Goal: Task Accomplishment & Management: Manage account settings

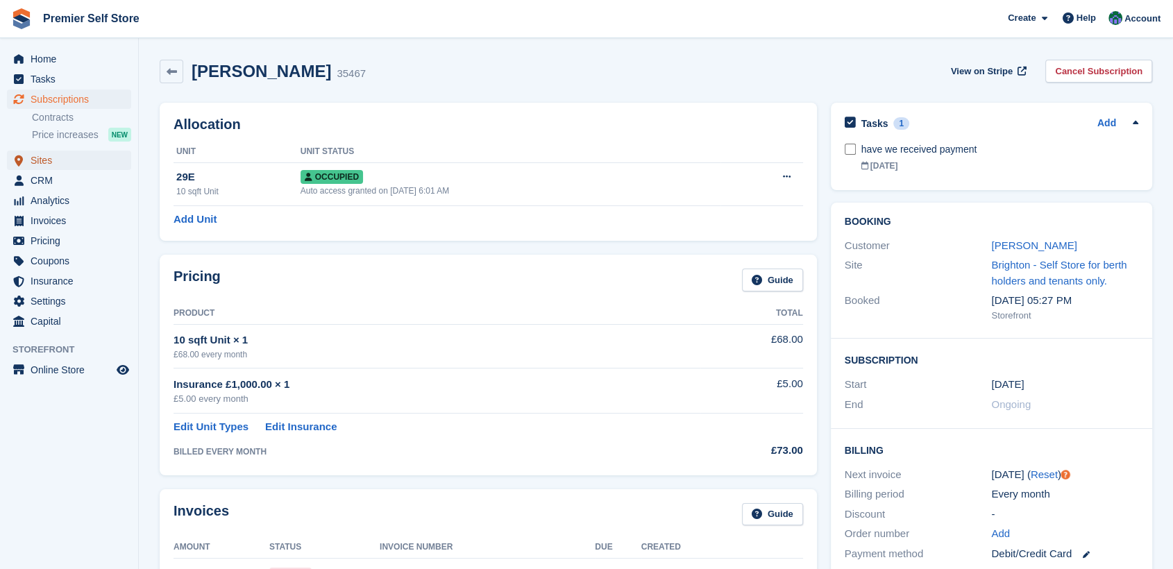
click at [36, 160] on span "Sites" at bounding box center [72, 160] width 83 height 19
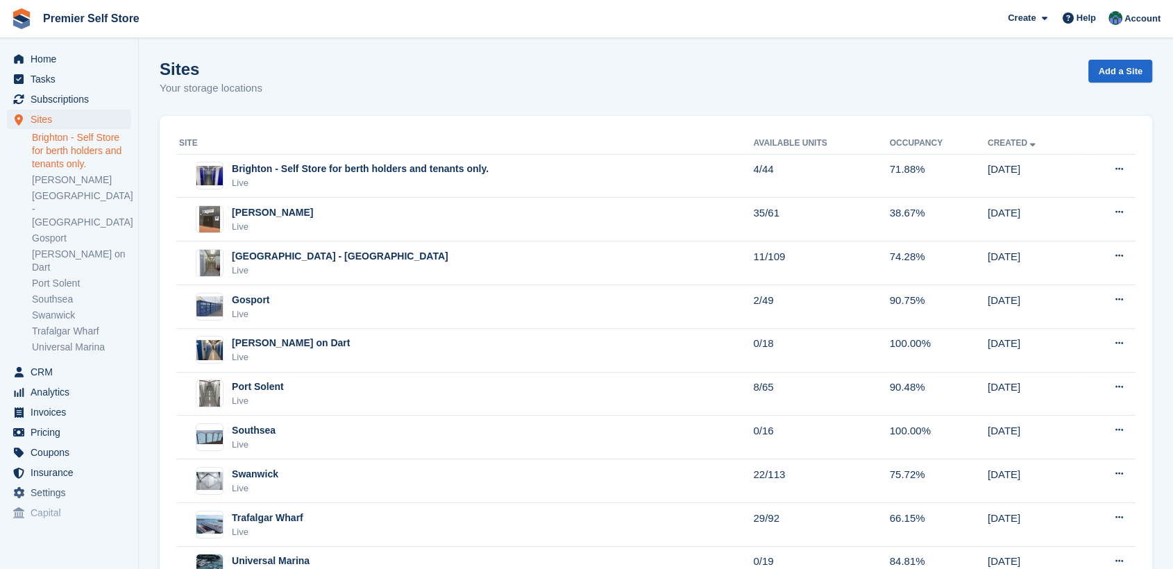
click at [53, 150] on link "Brighton - Self Store for berth holders and tenants only." at bounding box center [81, 151] width 99 height 40
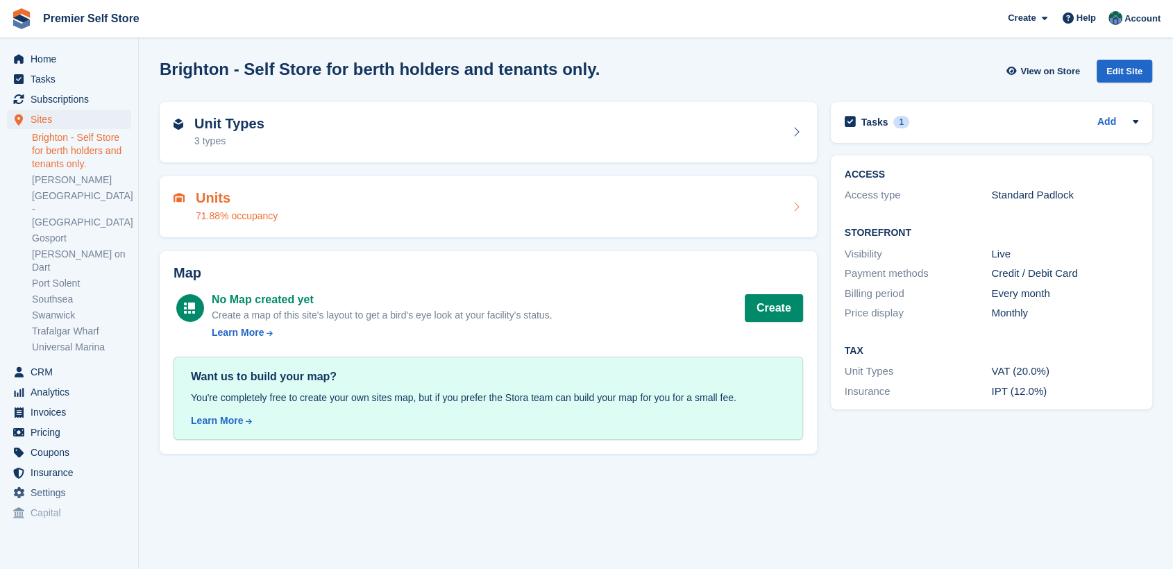
click at [344, 196] on div "Units 71.88% occupancy" at bounding box center [489, 206] width 630 height 33
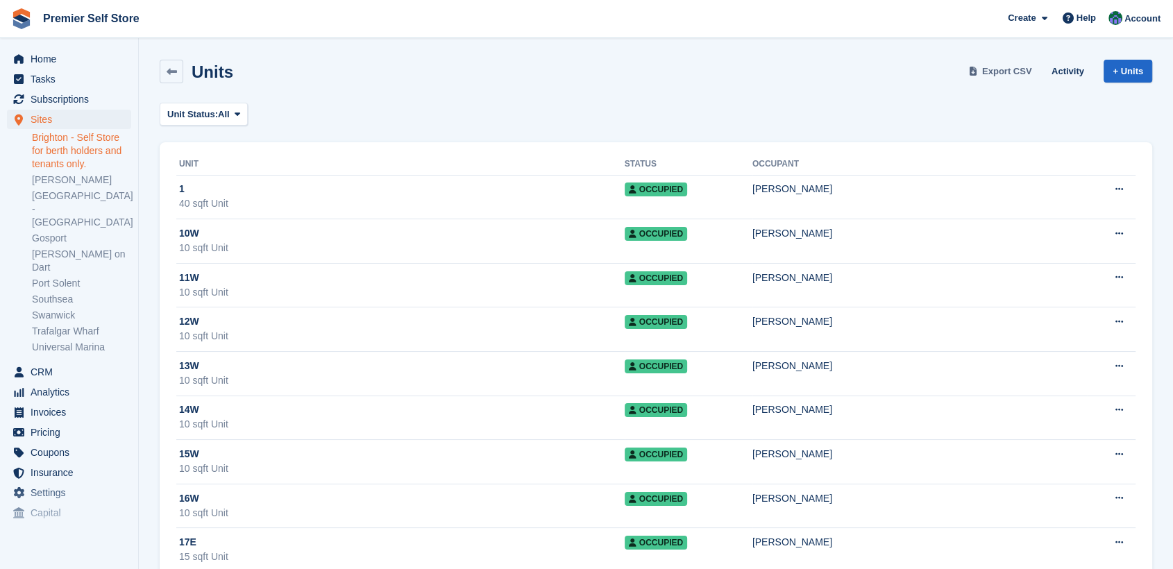
click at [997, 65] on span "Export CSV" at bounding box center [1007, 72] width 50 height 14
click at [59, 176] on link "[PERSON_NAME]" at bounding box center [81, 180] width 99 height 13
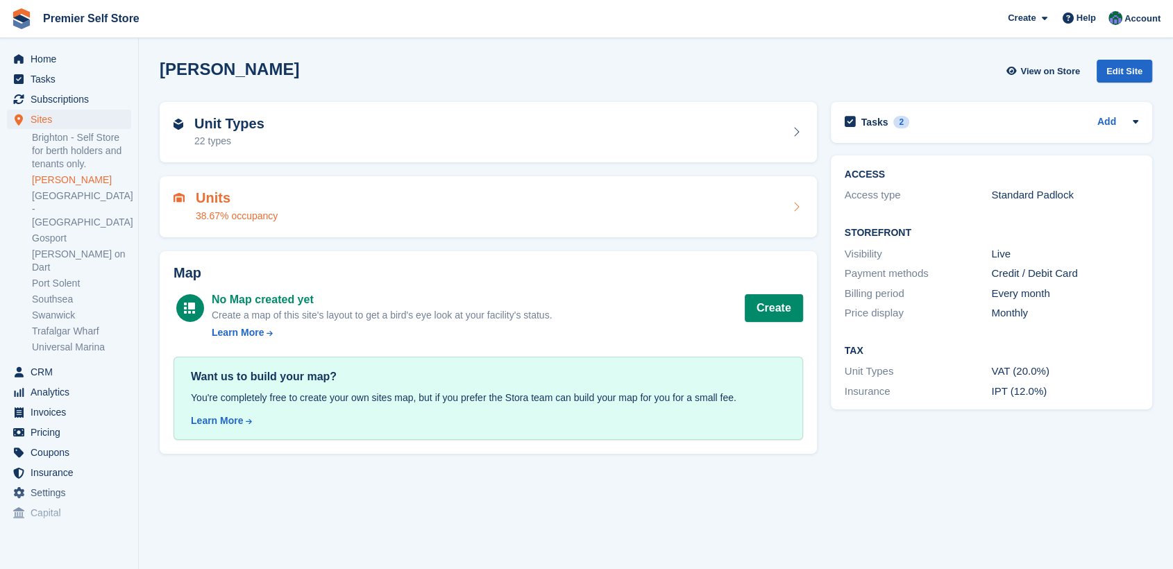
click at [362, 201] on div "Units 38.67% occupancy" at bounding box center [489, 206] width 630 height 33
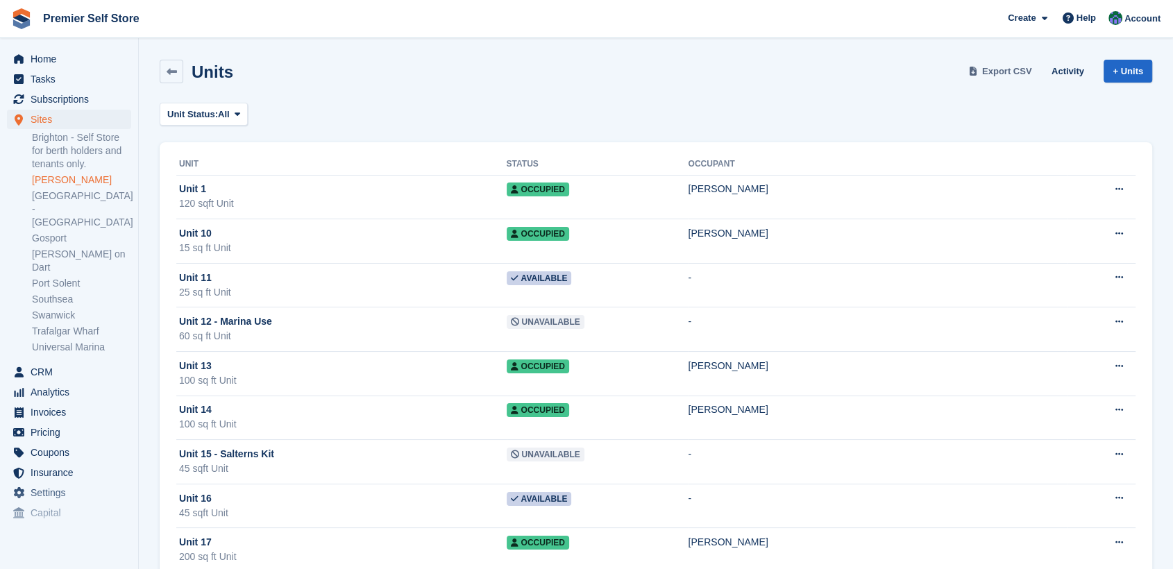
click at [1009, 72] on span "Export CSV" at bounding box center [1007, 72] width 50 height 14
click at [50, 199] on link "[GEOGRAPHIC_DATA] - [GEOGRAPHIC_DATA]" at bounding box center [81, 210] width 99 height 40
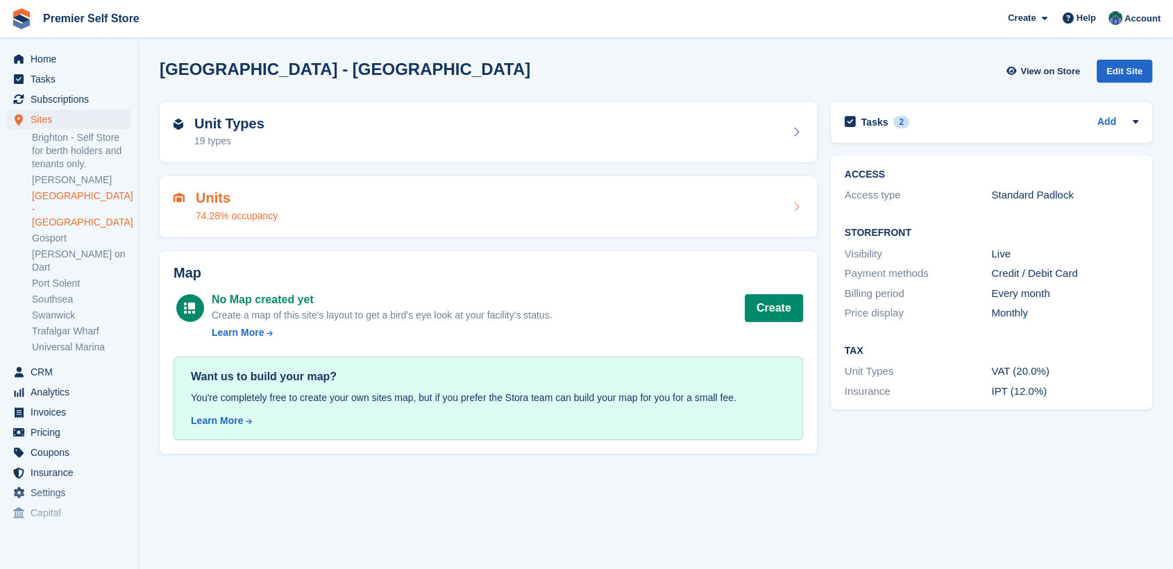
click at [372, 203] on div "Units 74.28% occupancy" at bounding box center [489, 206] width 630 height 33
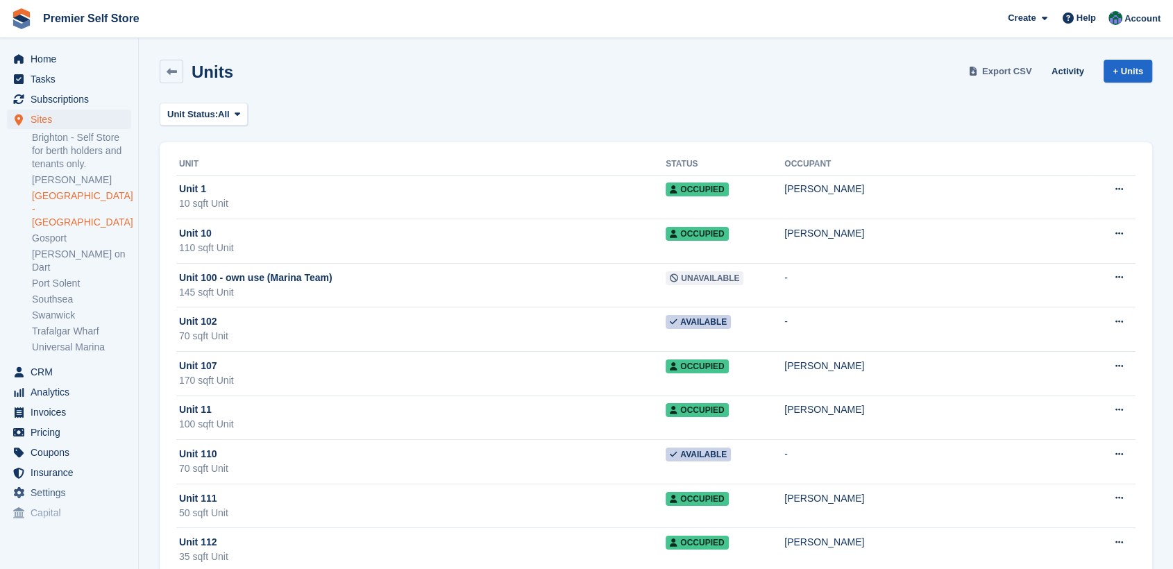
click at [1012, 66] on span "Export CSV" at bounding box center [1007, 72] width 50 height 14
click at [45, 232] on link "Gosport" at bounding box center [81, 238] width 99 height 13
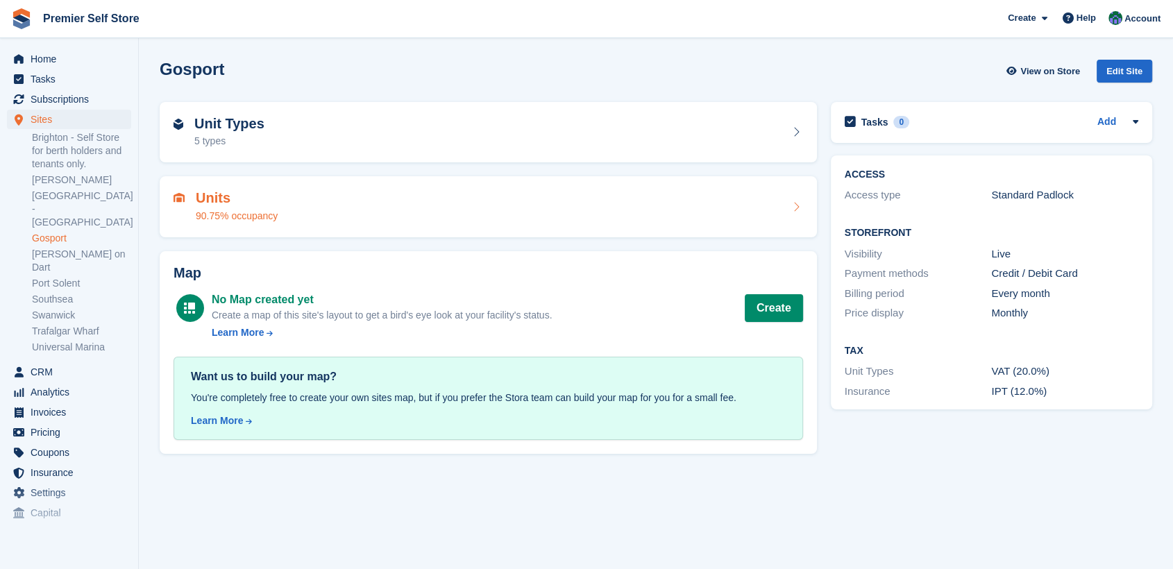
click at [419, 196] on div "Units 90.75% occupancy" at bounding box center [489, 206] width 630 height 33
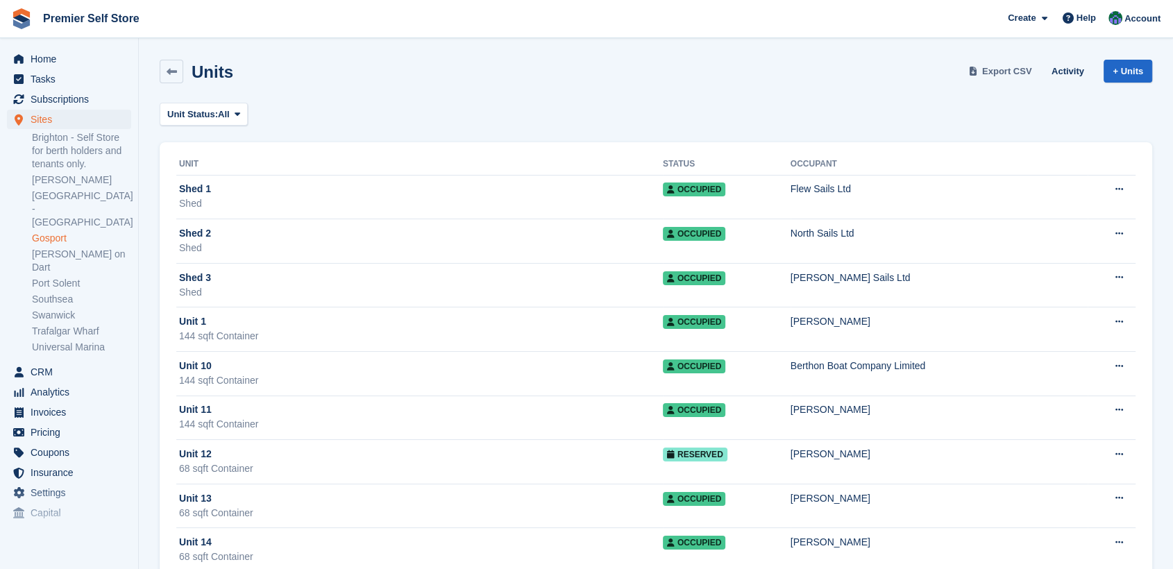
click at [1014, 68] on span "Export CSV" at bounding box center [1007, 72] width 50 height 14
click at [58, 277] on link "Port Solent" at bounding box center [81, 283] width 99 height 13
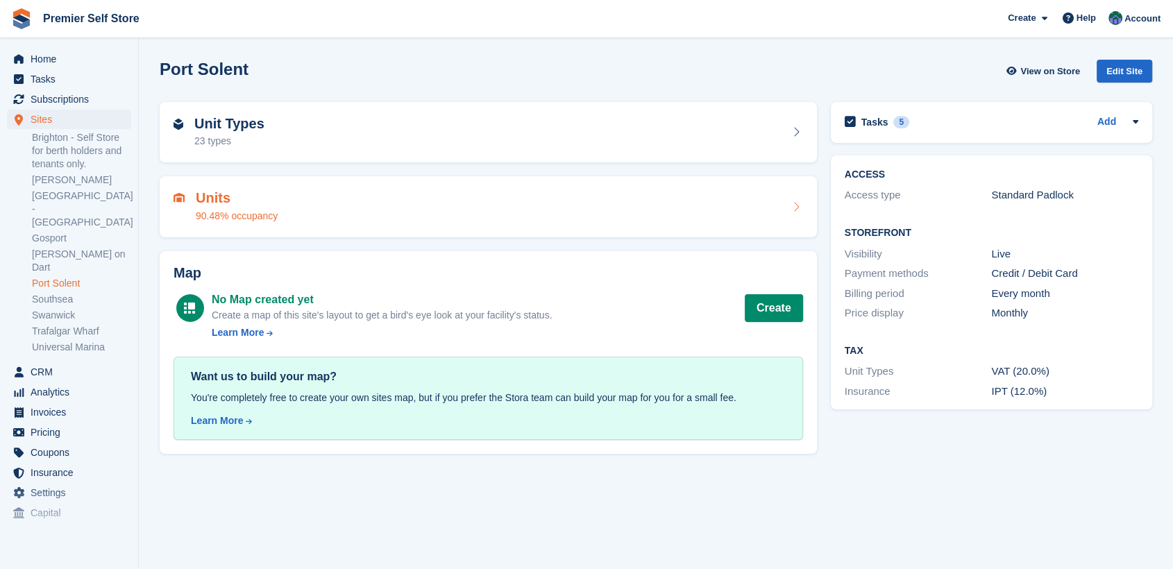
click at [296, 221] on div "Units 90.48% occupancy" at bounding box center [489, 206] width 630 height 33
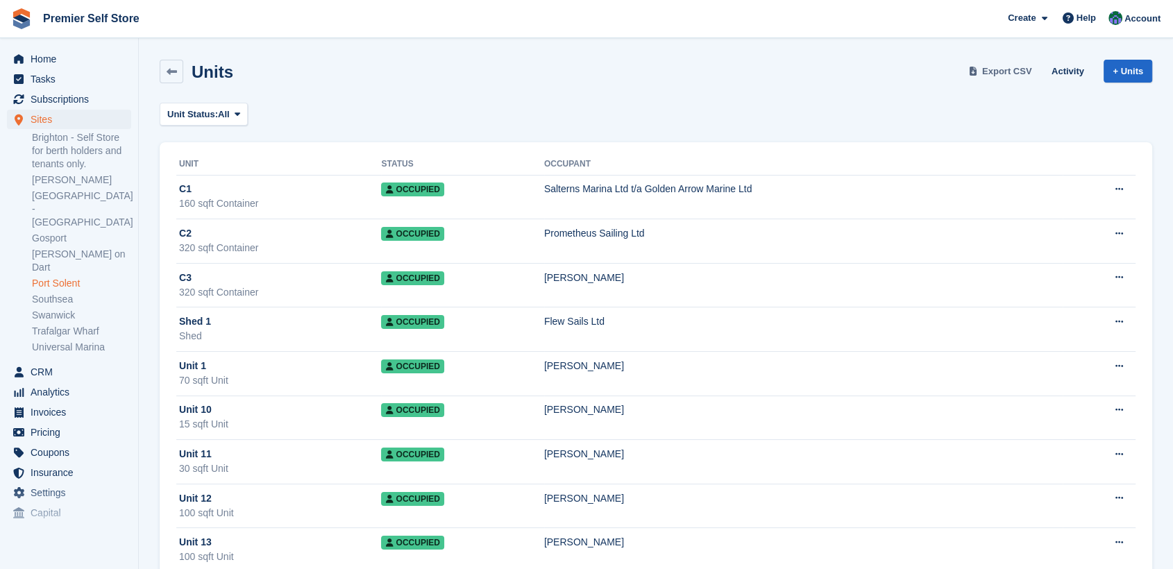
click at [1011, 69] on span "Export CSV" at bounding box center [1007, 72] width 50 height 14
click at [53, 309] on link "Swanwick" at bounding box center [81, 315] width 99 height 13
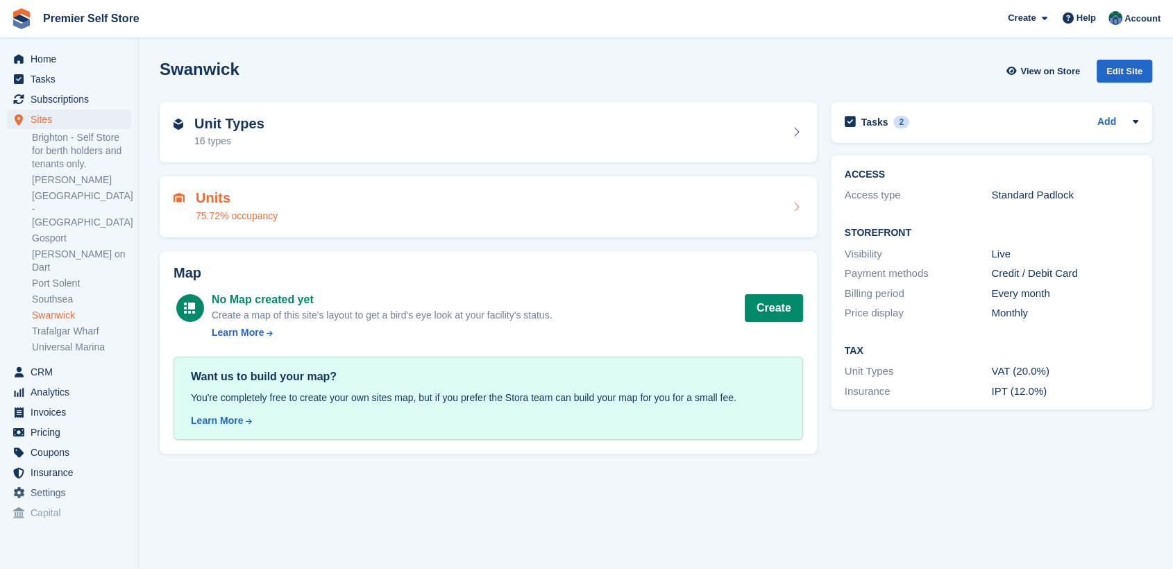
click at [435, 193] on div "Units 75.72% occupancy" at bounding box center [489, 206] width 630 height 33
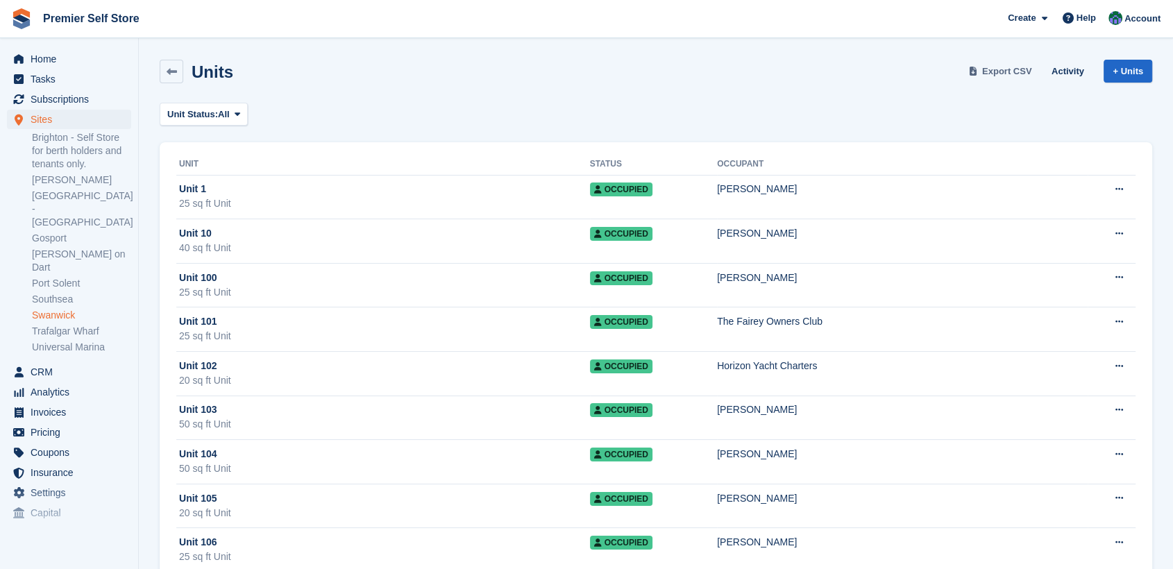
click at [1000, 72] on span "Export CSV" at bounding box center [1007, 72] width 50 height 14
click at [55, 325] on link "Trafalgar Wharf" at bounding box center [81, 331] width 99 height 13
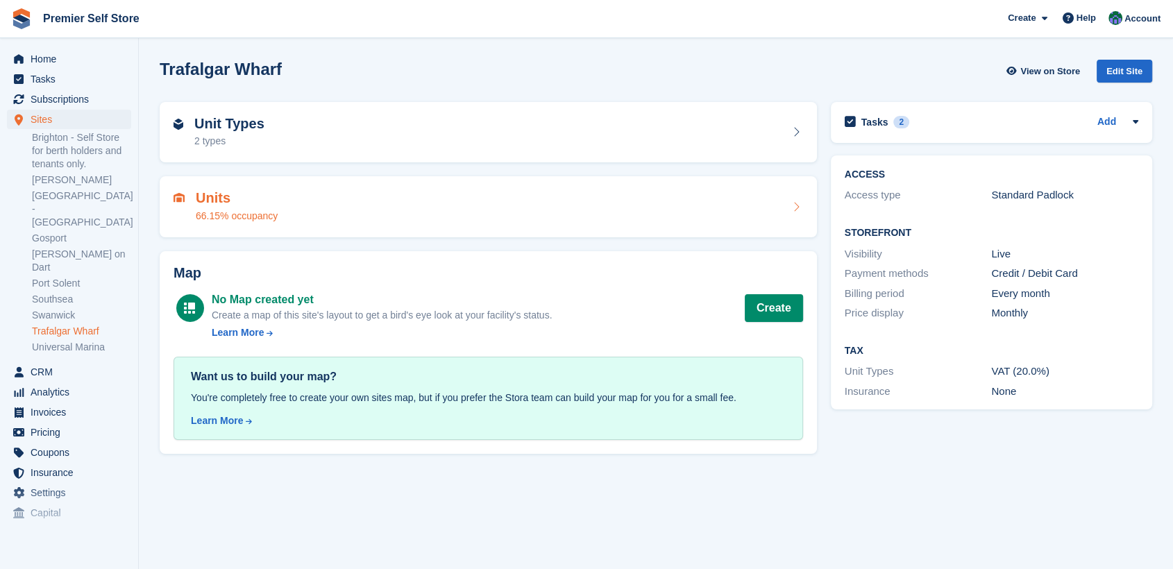
click at [367, 214] on div "Units 66.15% occupancy" at bounding box center [489, 206] width 630 height 33
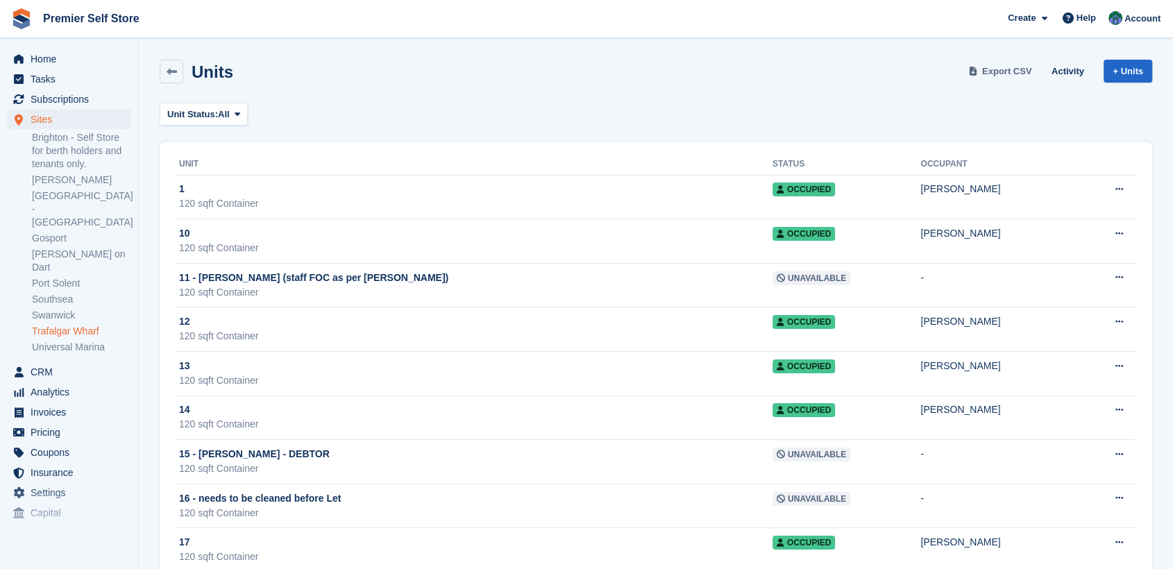
click at [1012, 65] on span "Export CSV" at bounding box center [1007, 72] width 50 height 14
click at [46, 75] on span "Tasks" at bounding box center [72, 78] width 83 height 19
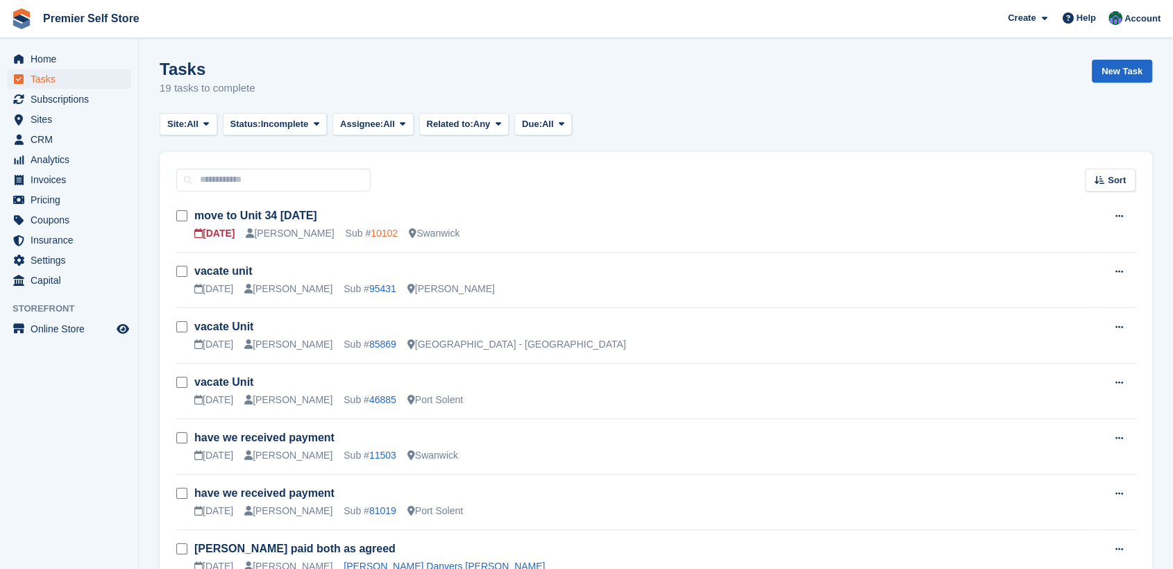
click at [371, 233] on link "10102" at bounding box center [384, 233] width 27 height 11
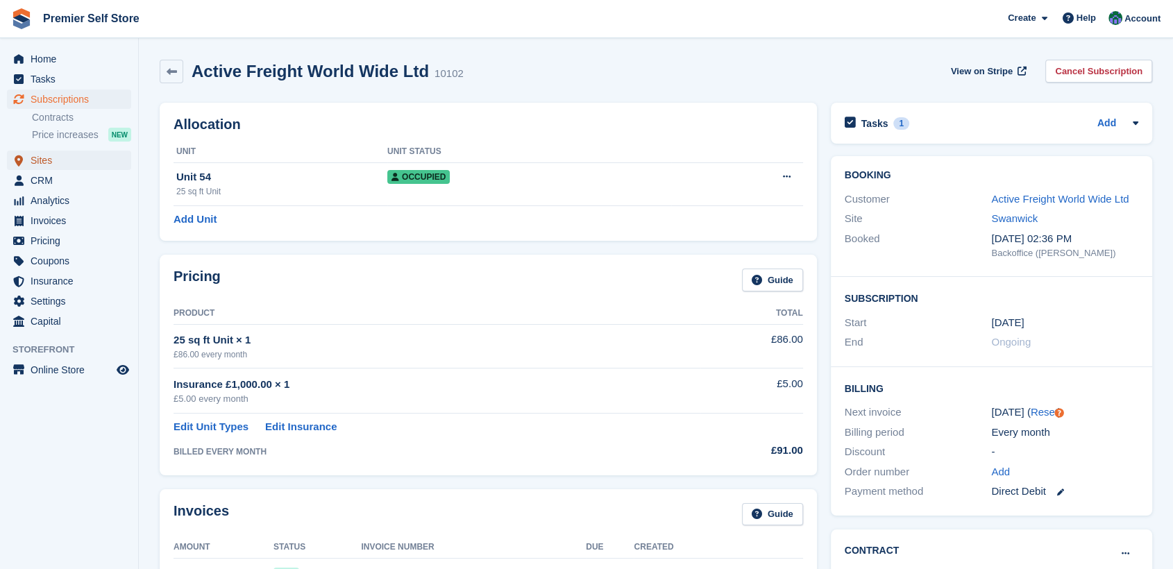
click at [28, 158] on link "Sites" at bounding box center [69, 160] width 124 height 19
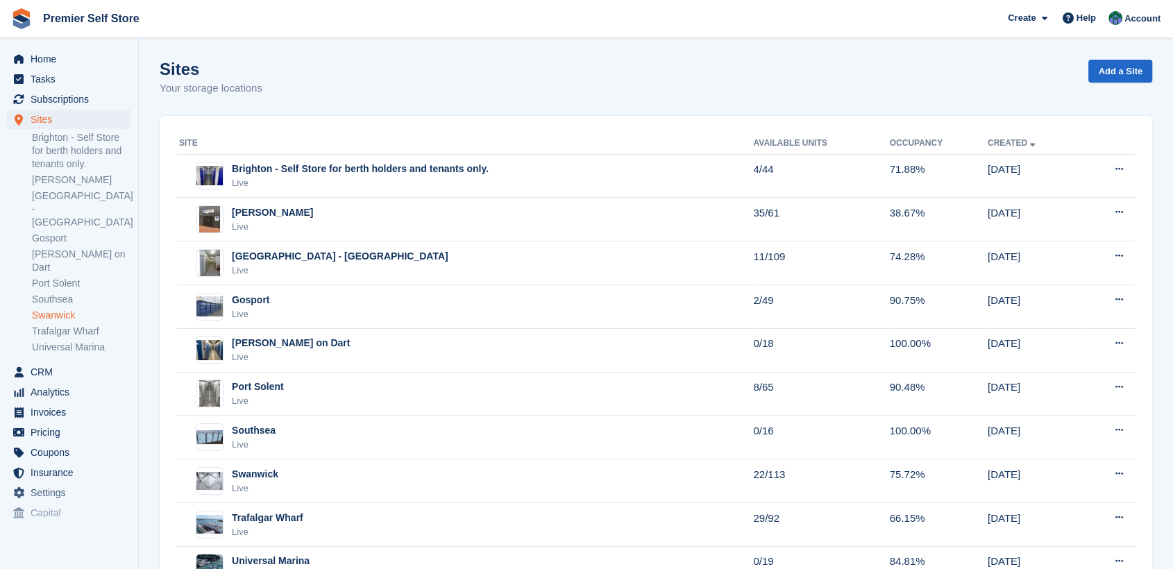
click at [58, 309] on link "Swanwick" at bounding box center [81, 315] width 99 height 13
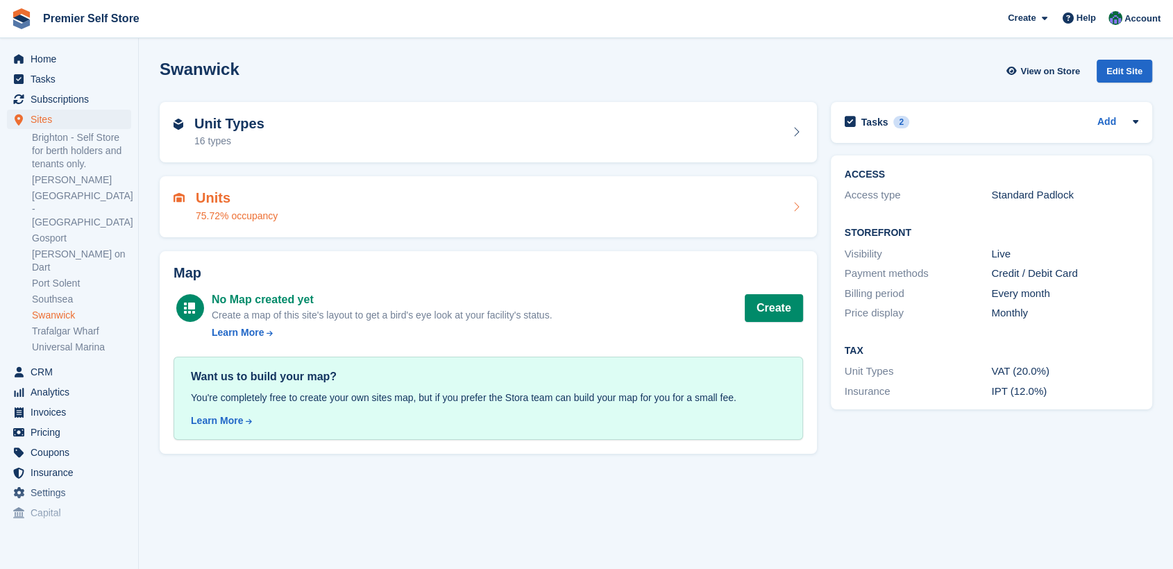
click at [435, 196] on div "Units 75.72% occupancy" at bounding box center [489, 206] width 630 height 33
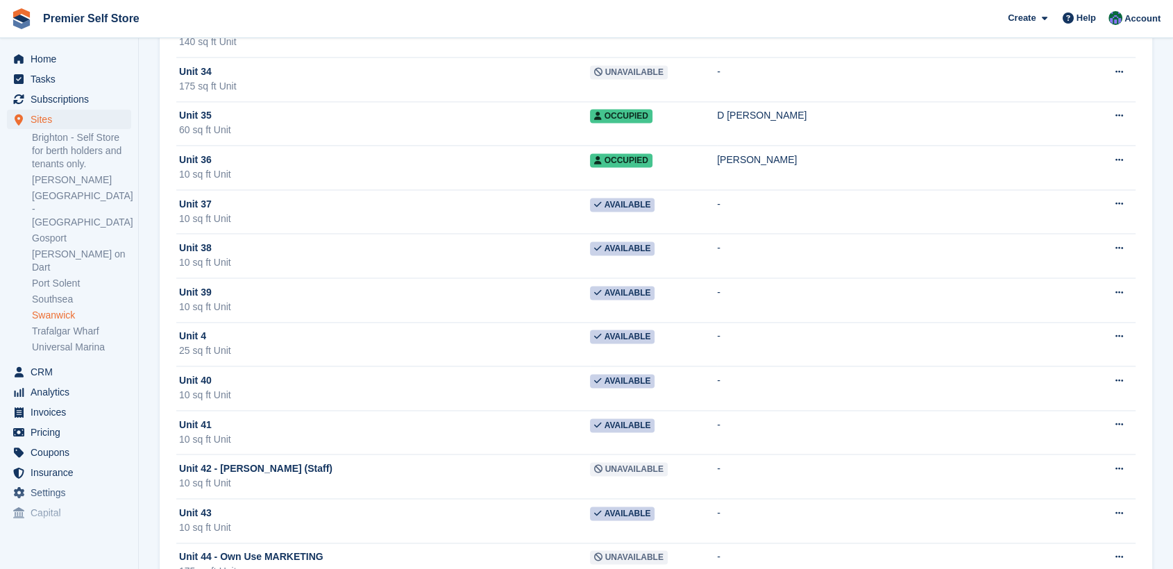
scroll to position [1774, 0]
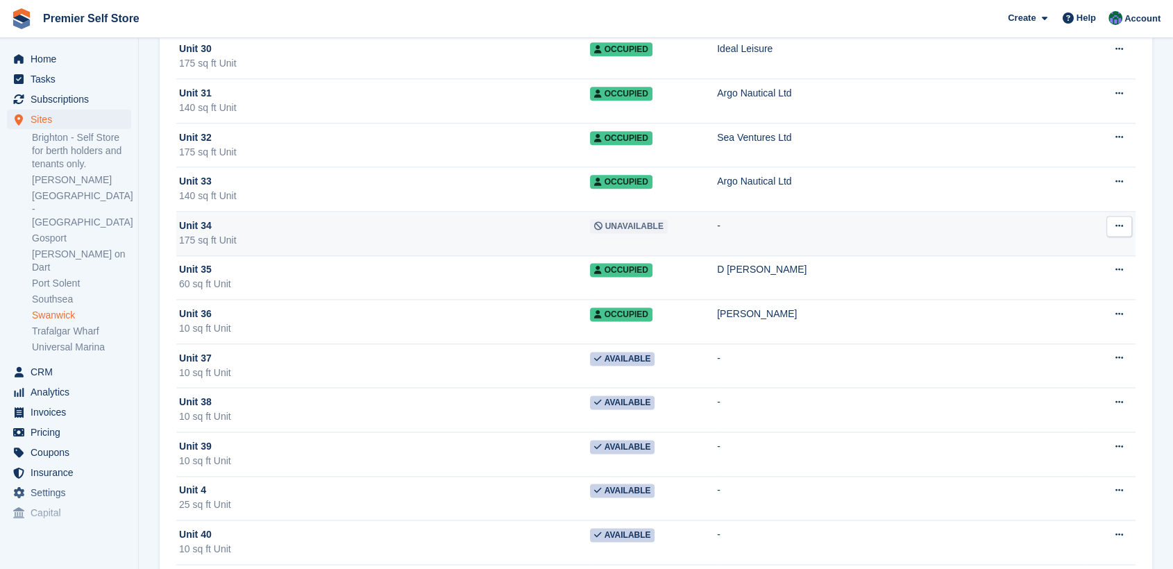
click at [1123, 221] on button at bounding box center [1120, 226] width 26 height 21
click at [1035, 248] on p "Edit unit" at bounding box center [1065, 253] width 121 height 18
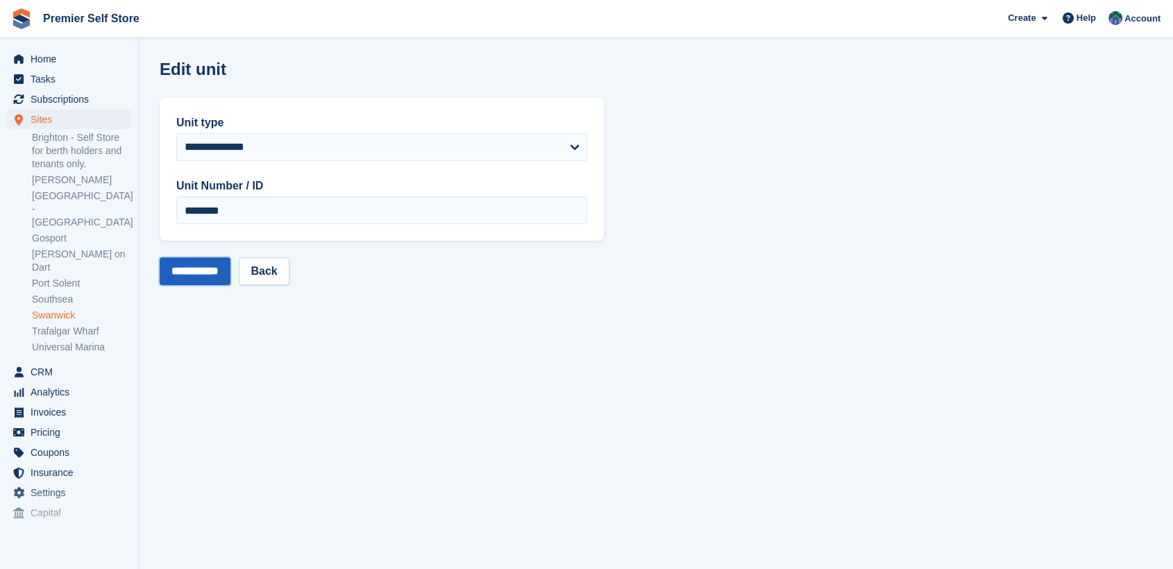
click at [201, 270] on input "**********" at bounding box center [195, 272] width 71 height 28
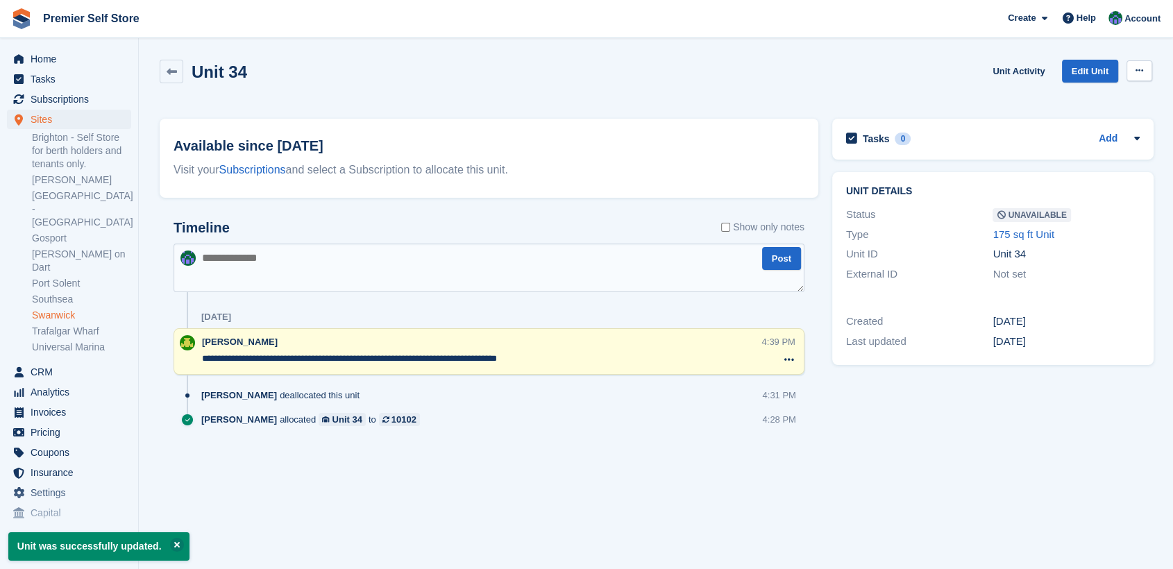
click at [1138, 69] on icon at bounding box center [1140, 70] width 8 height 9
click at [1086, 97] on p "Make Available" at bounding box center [1086, 98] width 121 height 18
click at [32, 81] on span "Tasks" at bounding box center [72, 78] width 83 height 19
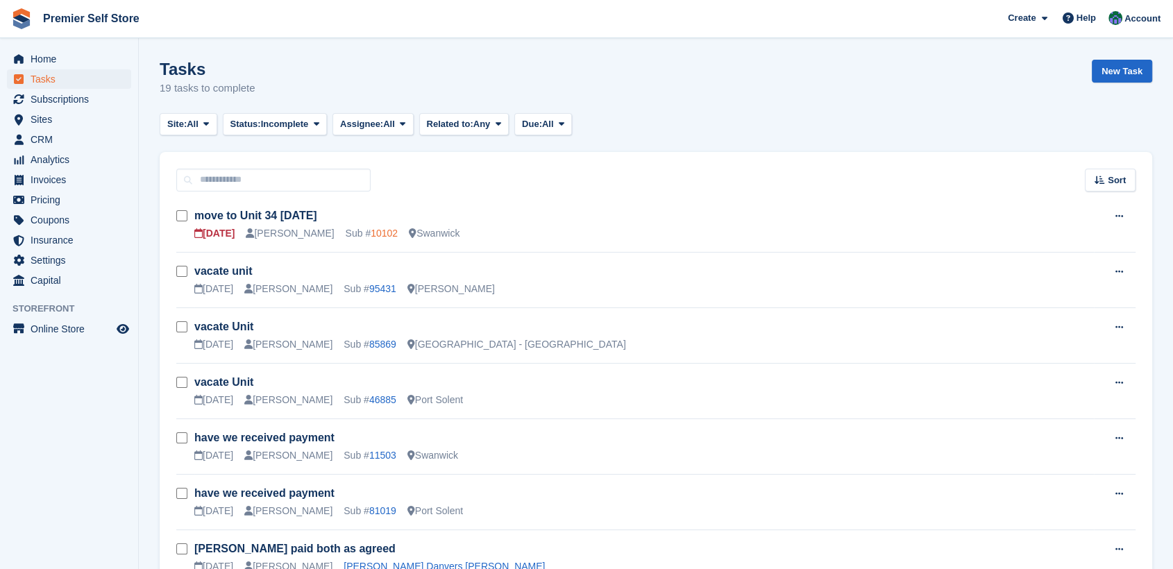
click at [371, 235] on link "10102" at bounding box center [384, 233] width 27 height 11
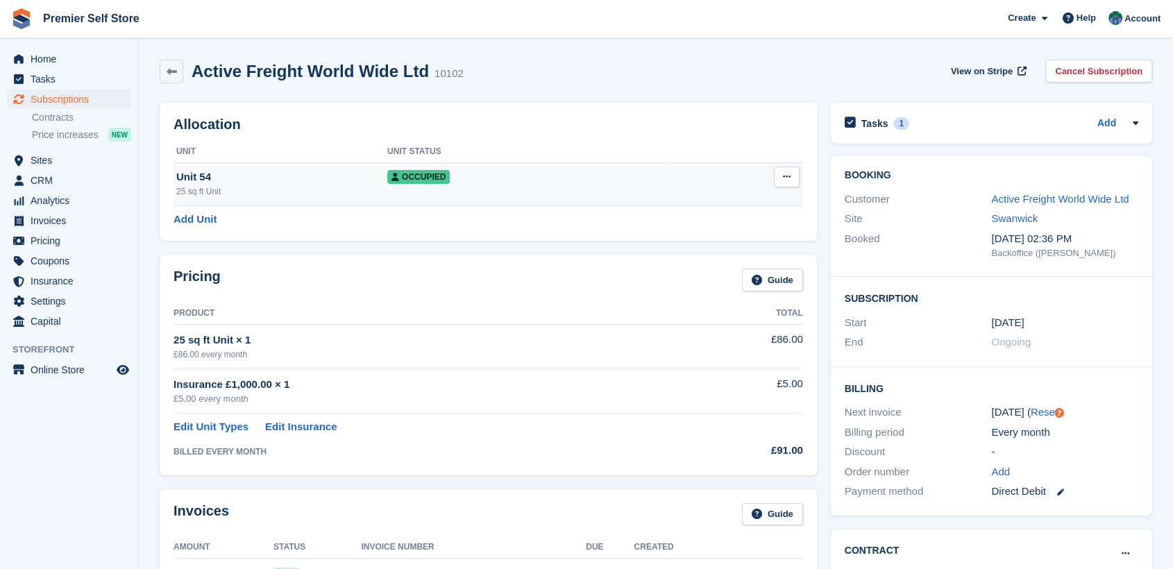
click at [785, 172] on icon at bounding box center [787, 176] width 8 height 9
click at [701, 252] on p "Deallocate" at bounding box center [733, 252] width 121 height 18
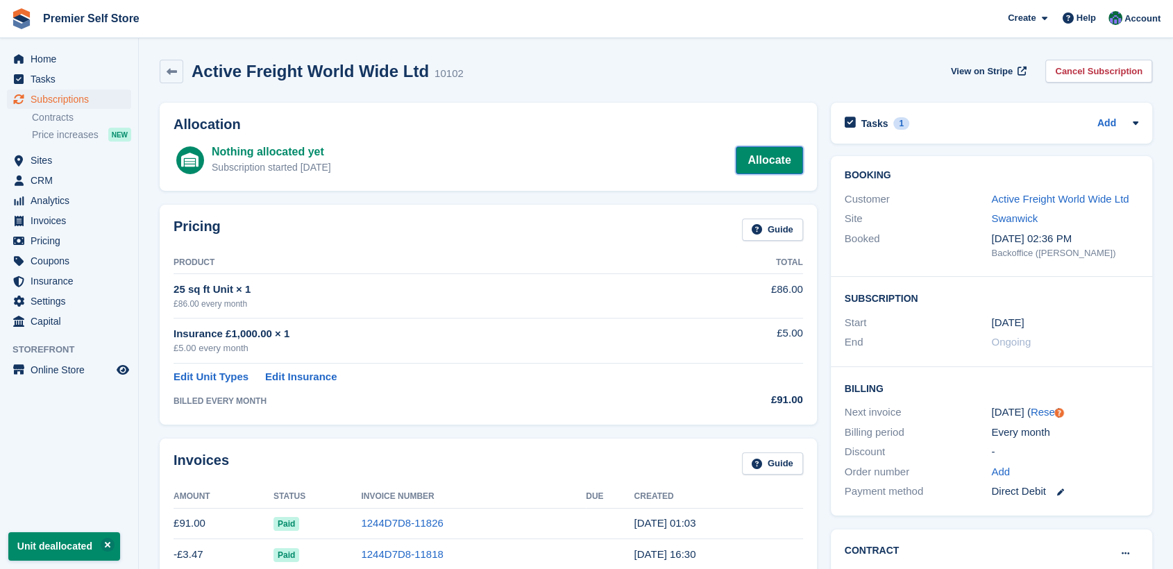
click at [760, 151] on link "Allocate" at bounding box center [769, 161] width 67 height 28
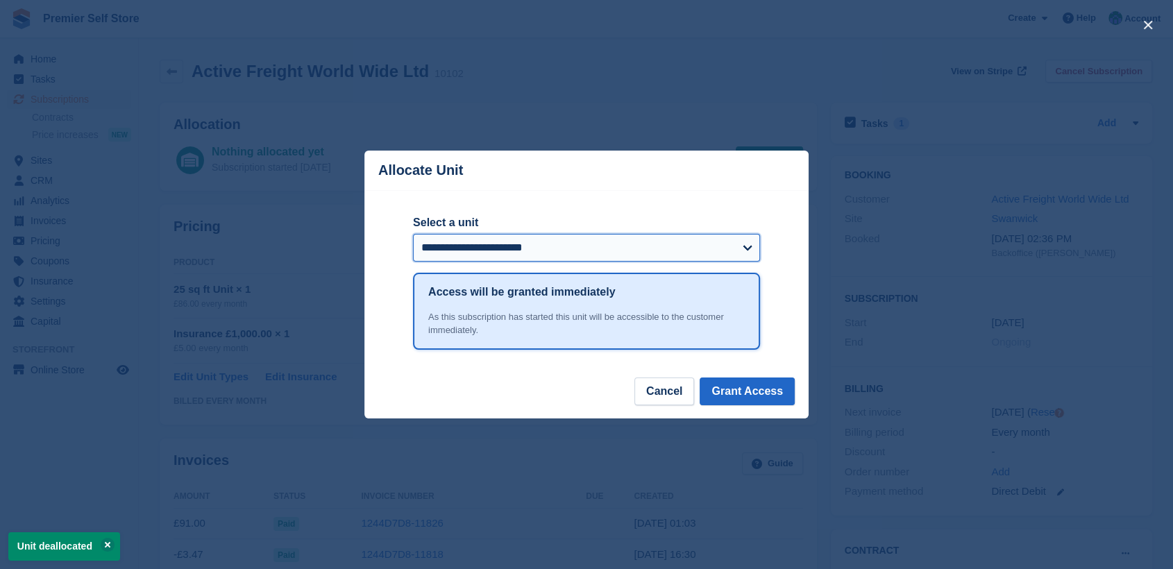
click at [513, 240] on select "**********" at bounding box center [586, 248] width 347 height 28
select select "*****"
click at [413, 235] on select "**********" at bounding box center [586, 248] width 347 height 28
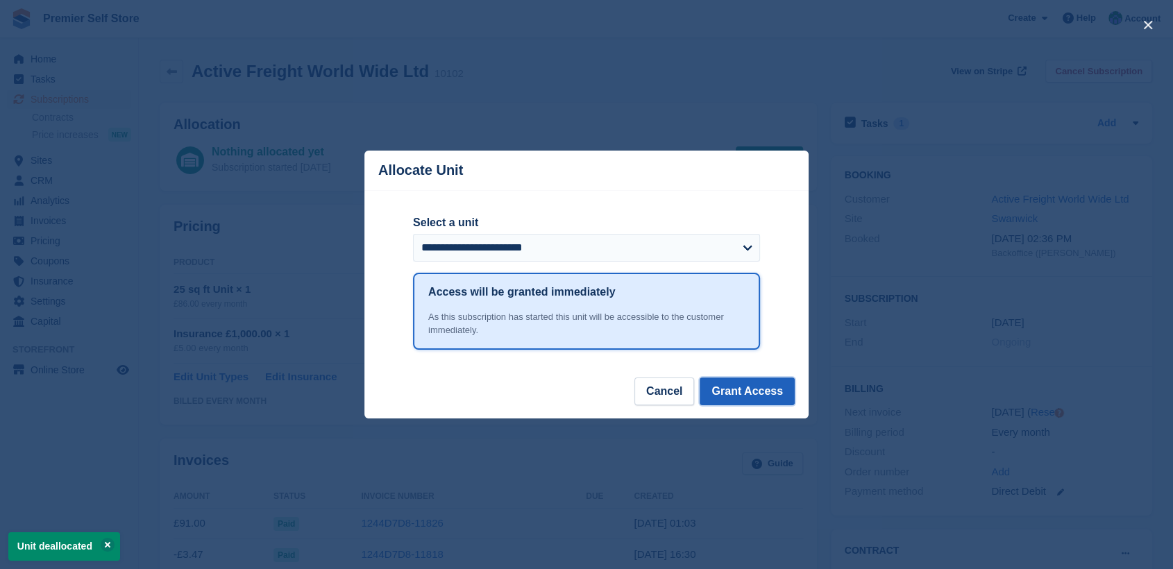
click at [766, 390] on button "Grant Access" at bounding box center [747, 392] width 95 height 28
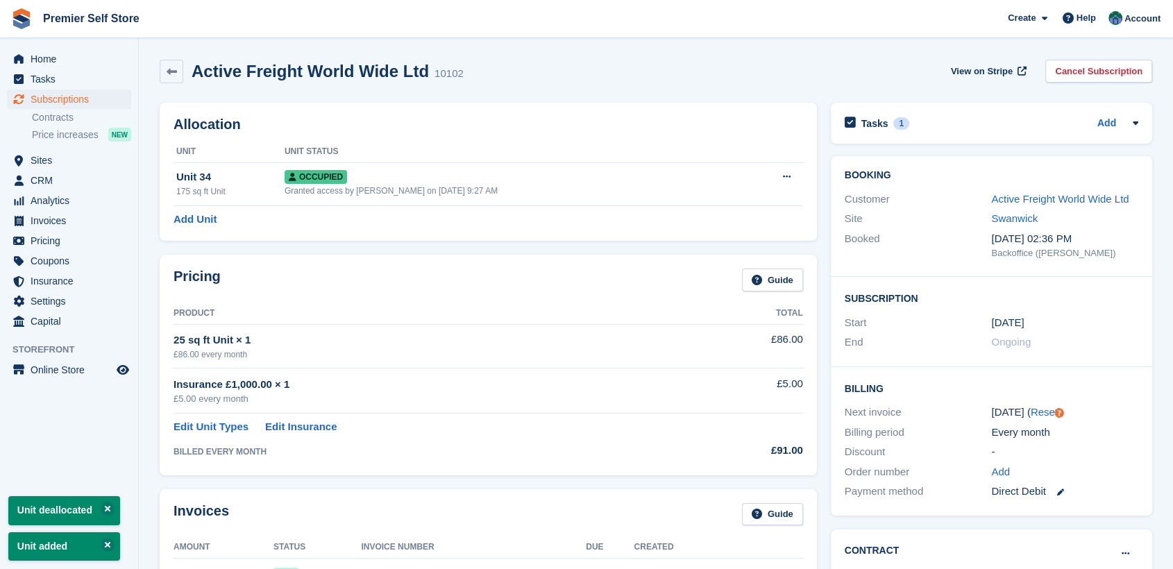
scroll to position [77, 0]
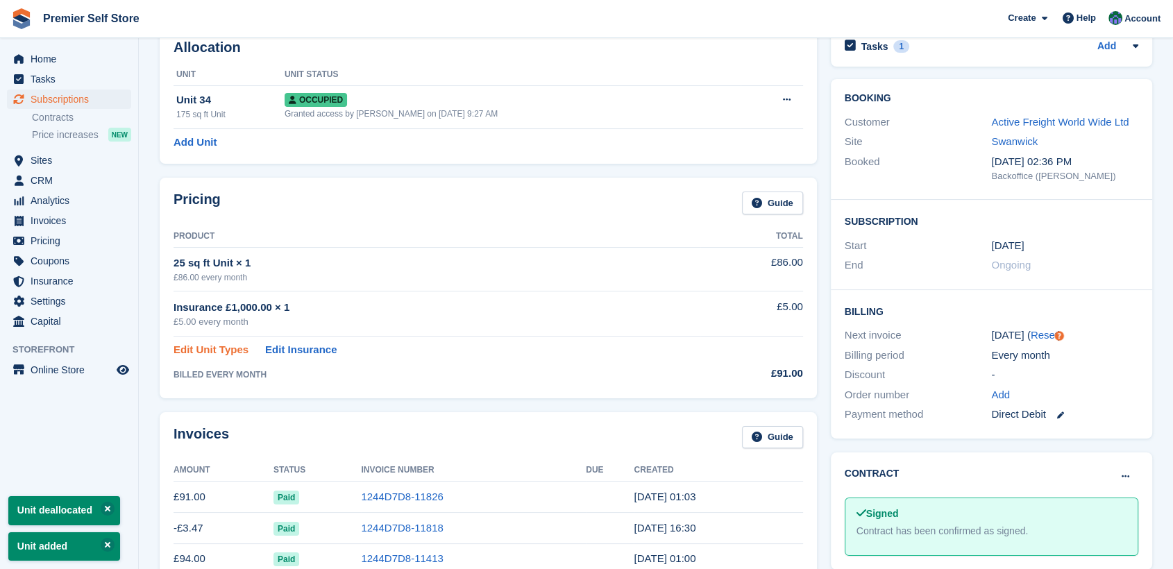
click at [202, 350] on link "Edit Unit Types" at bounding box center [211, 350] width 75 height 16
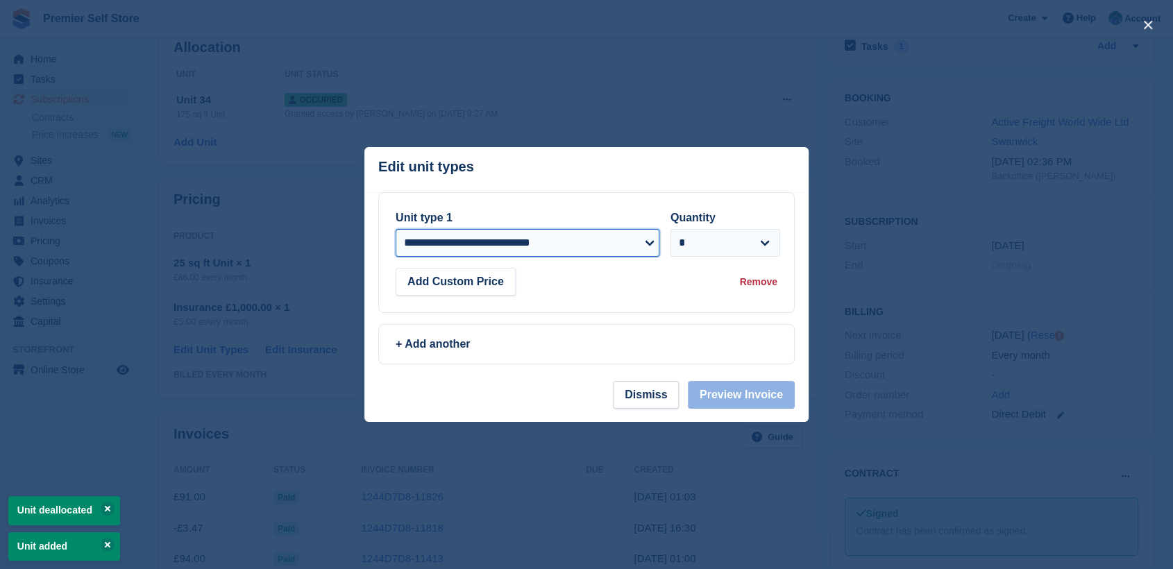
click at [644, 245] on select "**********" at bounding box center [528, 243] width 264 height 28
select select "*****"
click at [396, 229] on select "**********" at bounding box center [528, 243] width 264 height 28
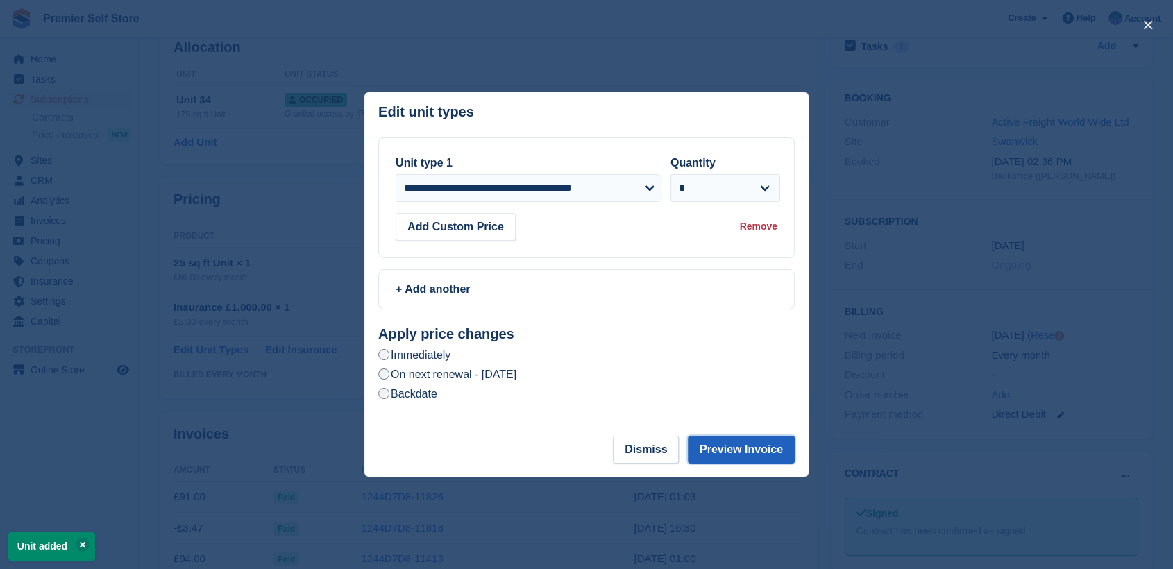
click at [736, 448] on button "Preview Invoice" at bounding box center [741, 450] width 107 height 28
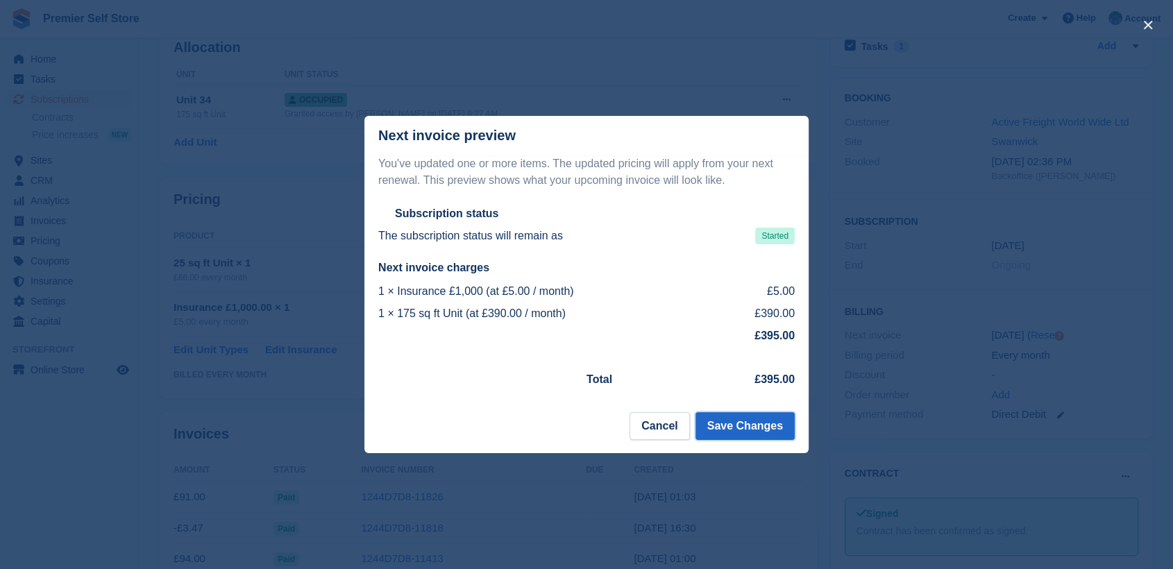
click at [756, 429] on button "Save Changes" at bounding box center [745, 426] width 99 height 28
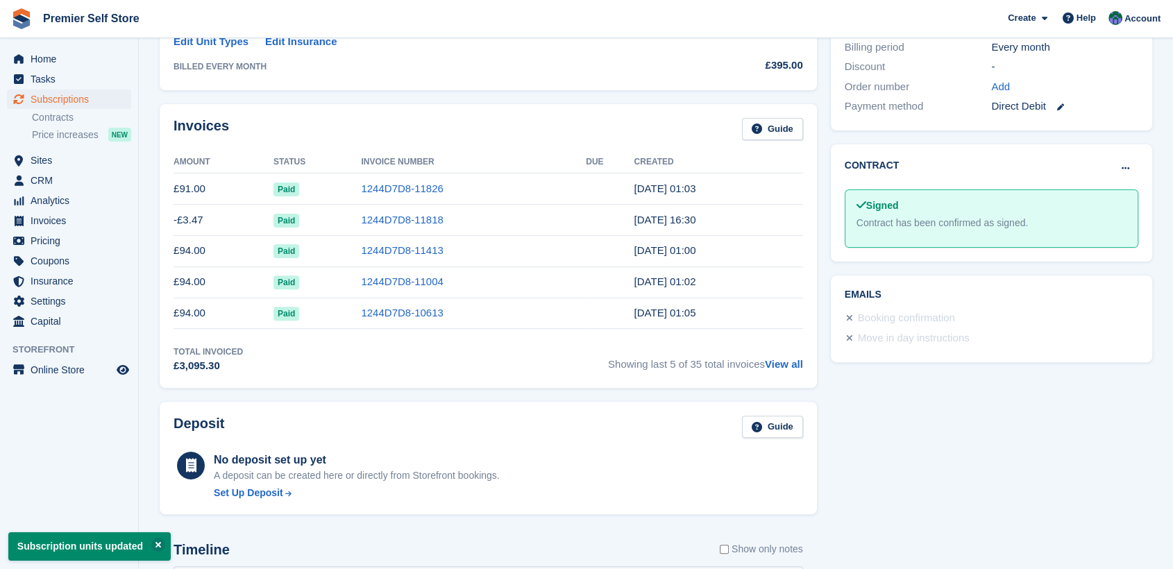
scroll to position [0, 0]
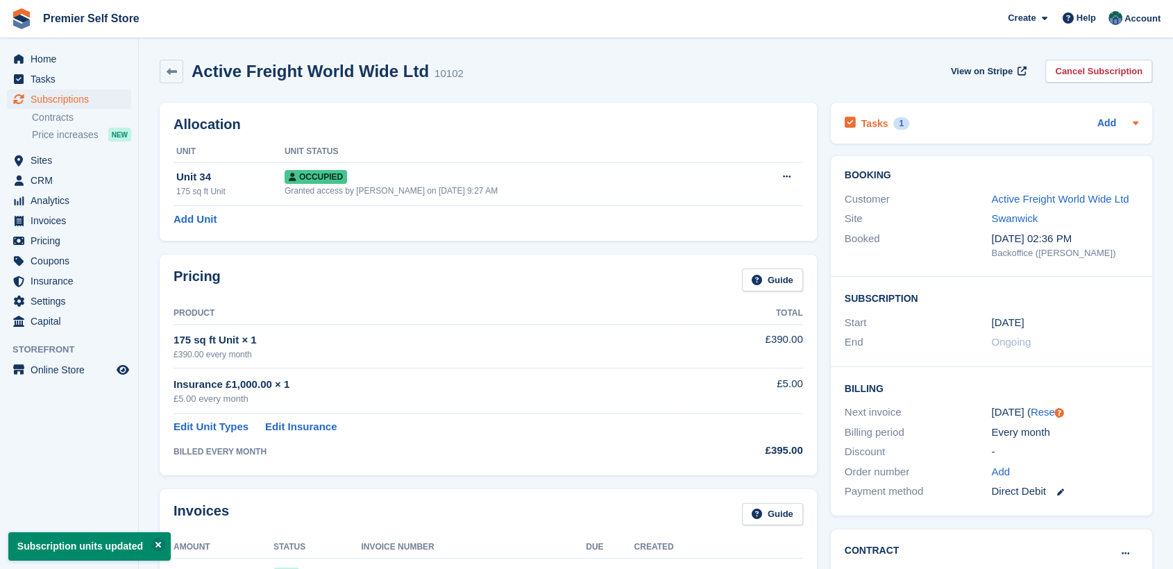
click at [871, 124] on h2 "Tasks" at bounding box center [875, 123] width 27 height 12
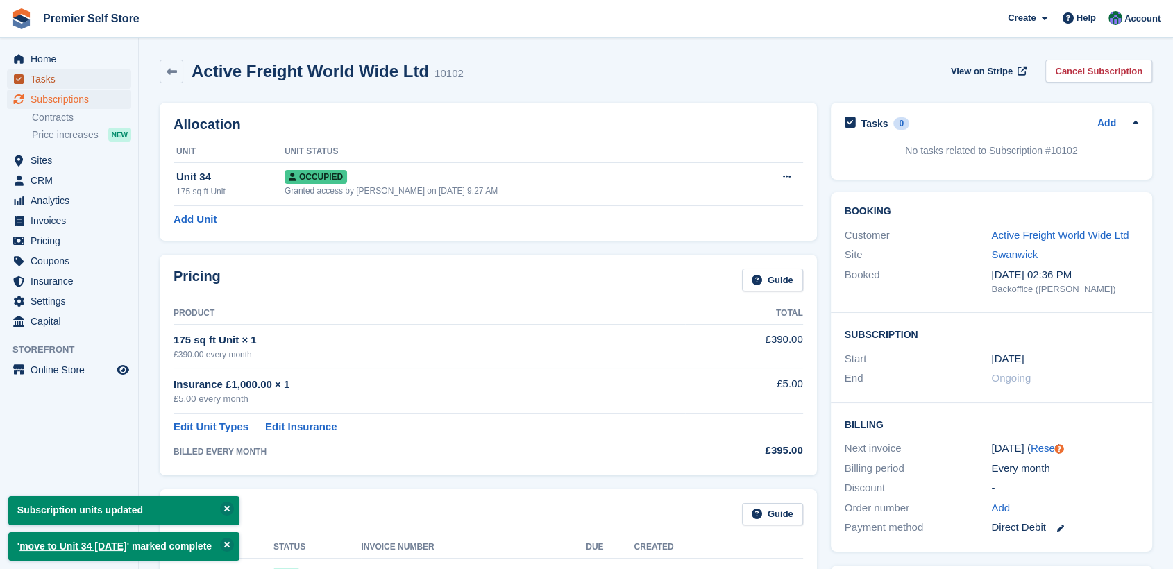
click at [44, 77] on span "Tasks" at bounding box center [72, 78] width 83 height 19
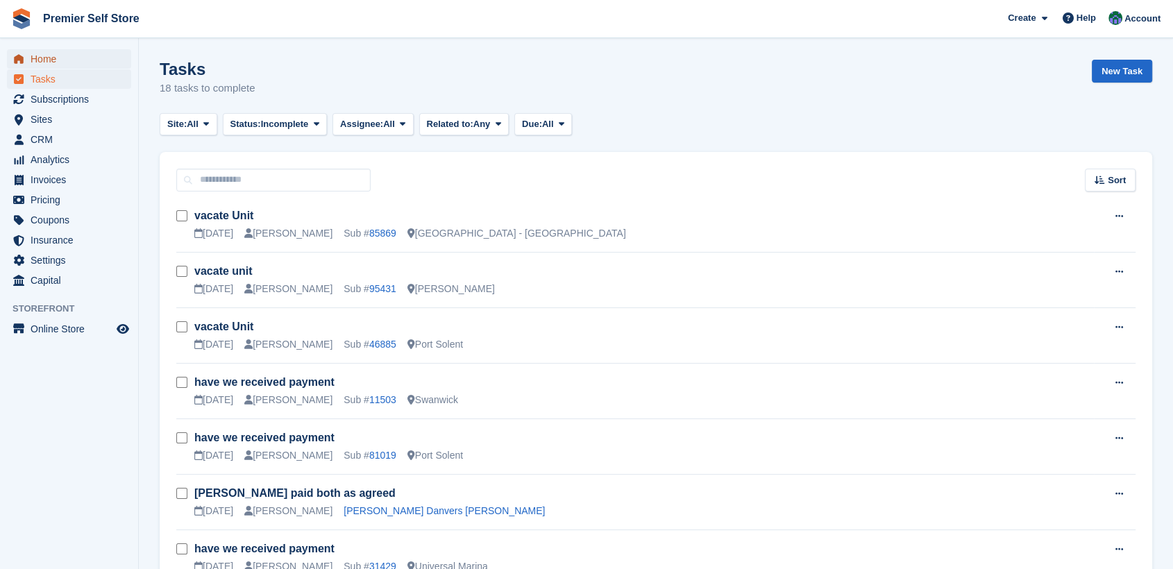
click at [44, 57] on span "Home" at bounding box center [72, 58] width 83 height 19
